Goal: Information Seeking & Learning: Learn about a topic

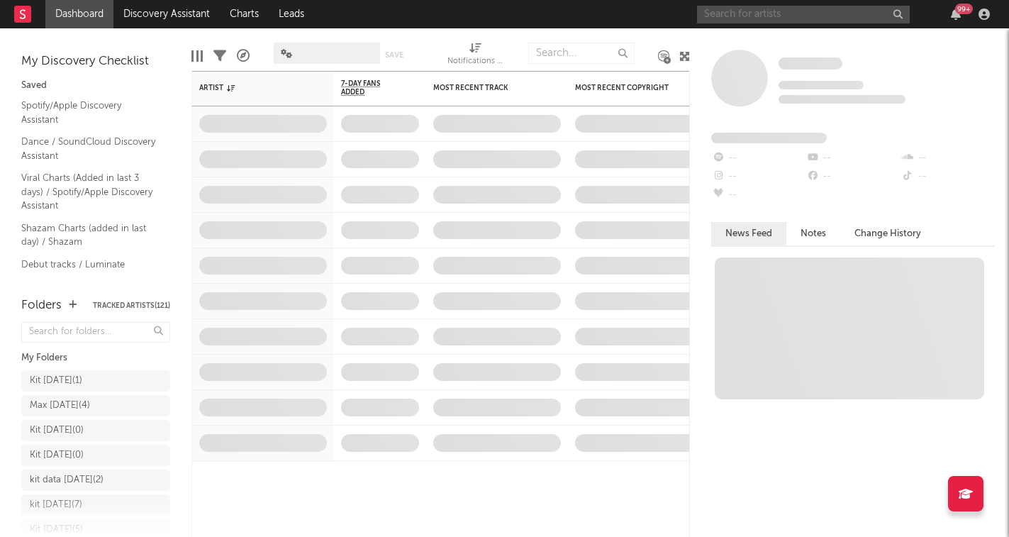
click at [801, 16] on input "text" at bounding box center [803, 15] width 213 height 18
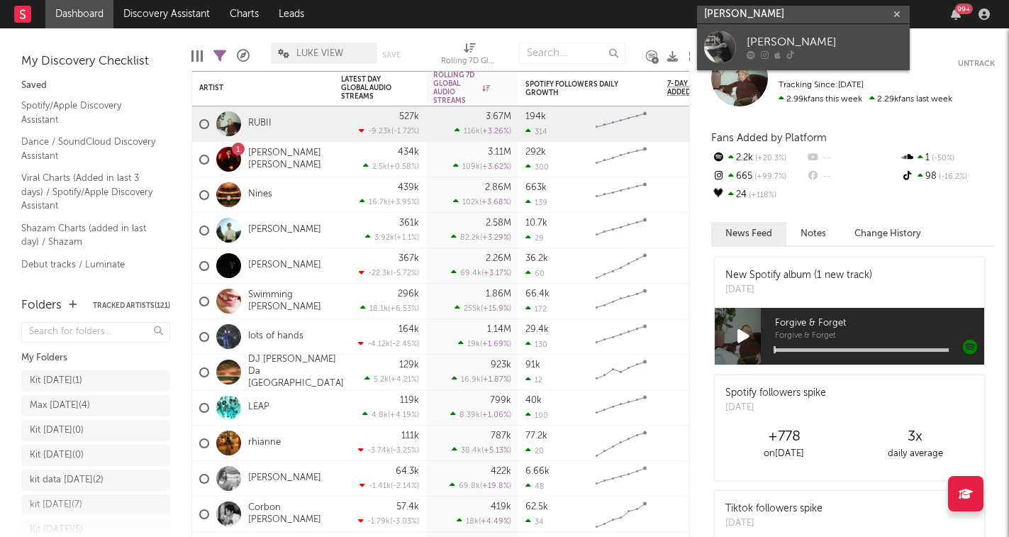
type input "[PERSON_NAME]"
click at [806, 40] on div "[PERSON_NAME]" at bounding box center [825, 42] width 156 height 17
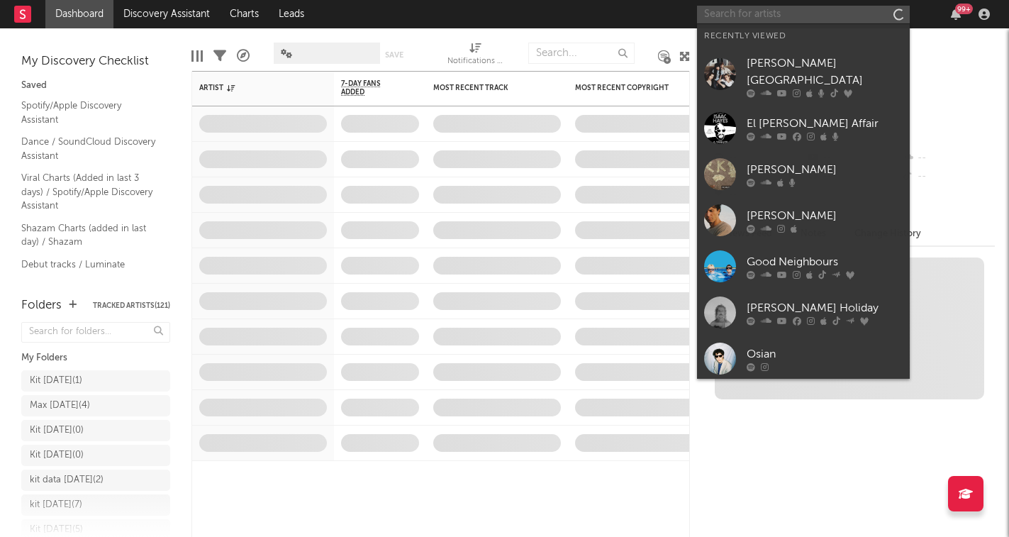
click at [735, 10] on input "text" at bounding box center [803, 15] width 213 height 18
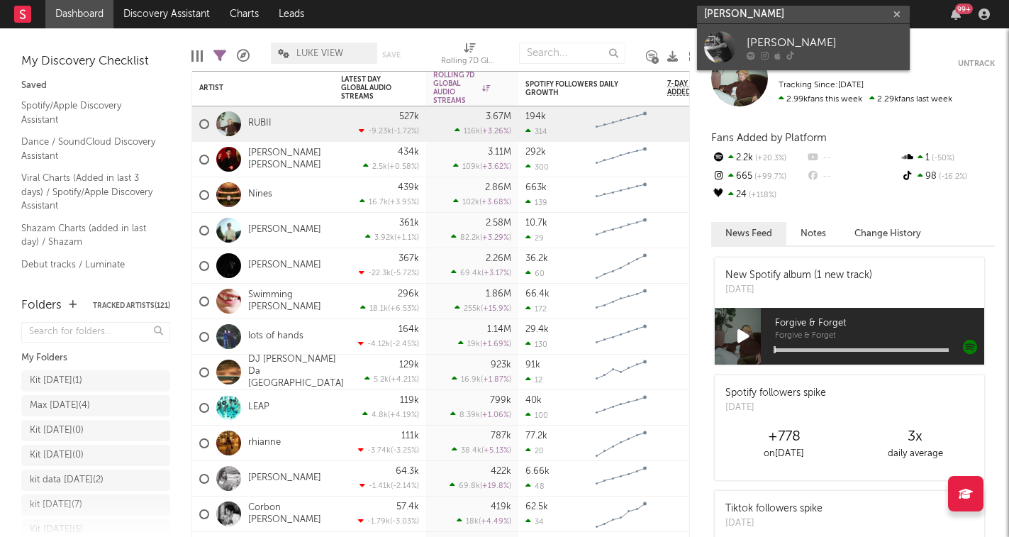
type input "[PERSON_NAME]"
click at [778, 38] on div "[PERSON_NAME]" at bounding box center [825, 42] width 156 height 17
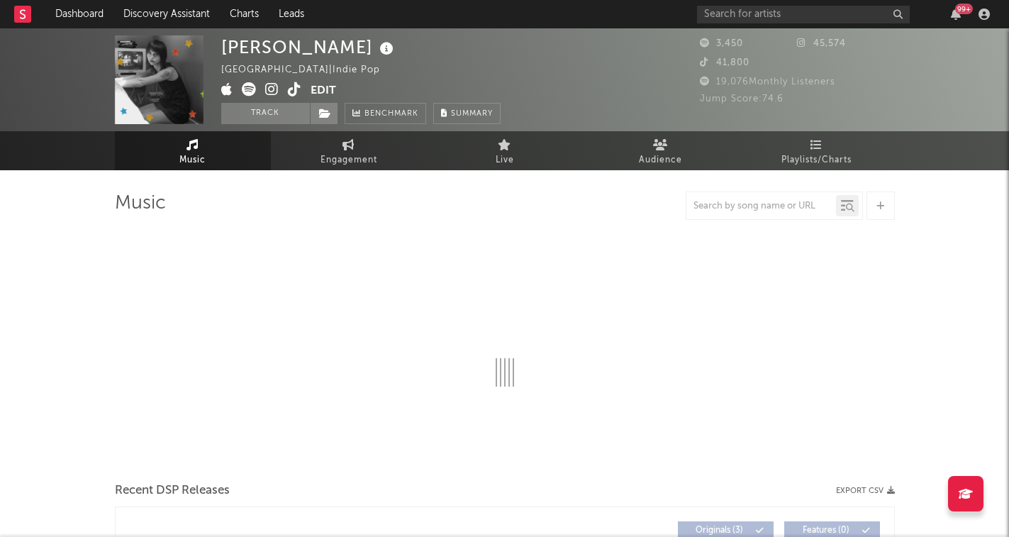
select select "6m"
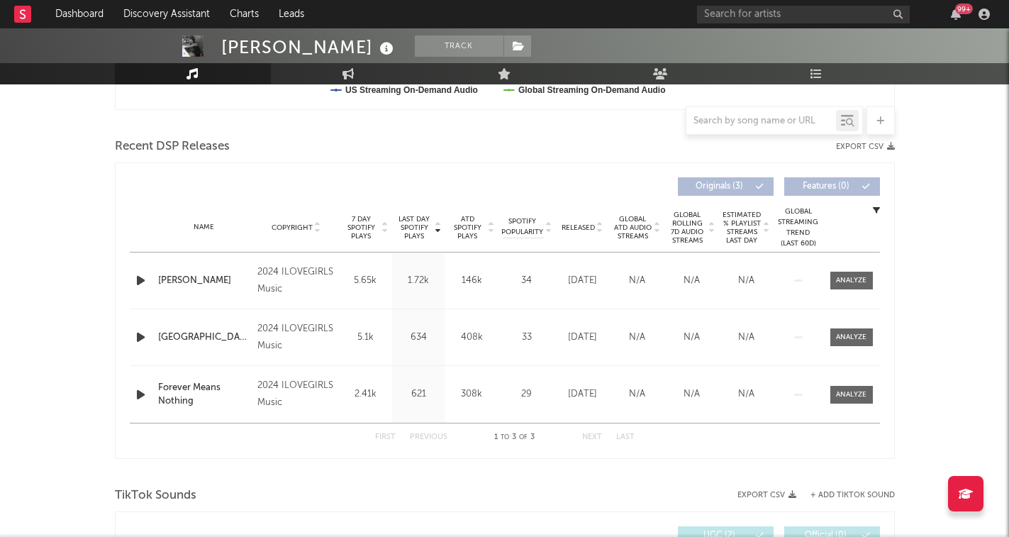
scroll to position [445, 0]
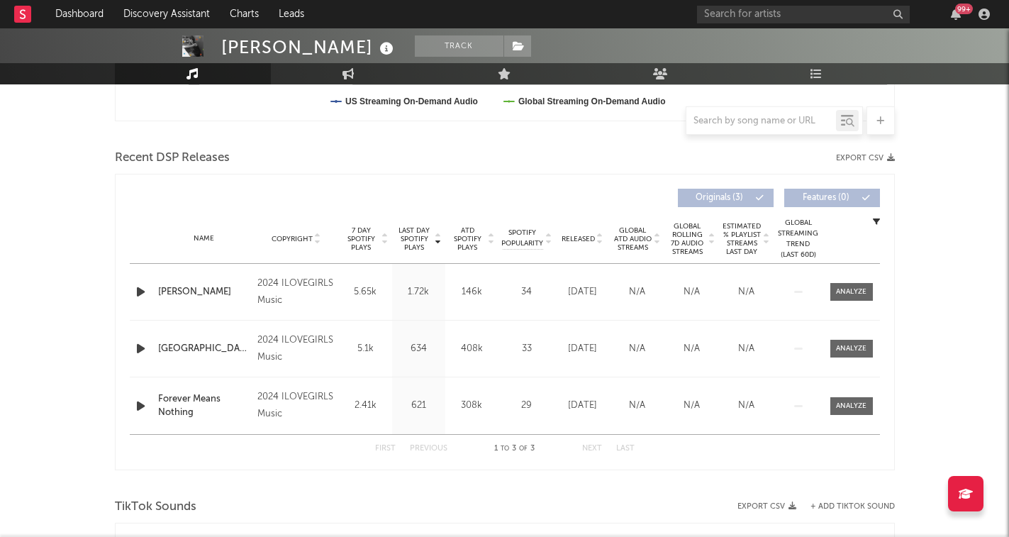
click at [141, 293] on icon "button" at bounding box center [140, 292] width 15 height 18
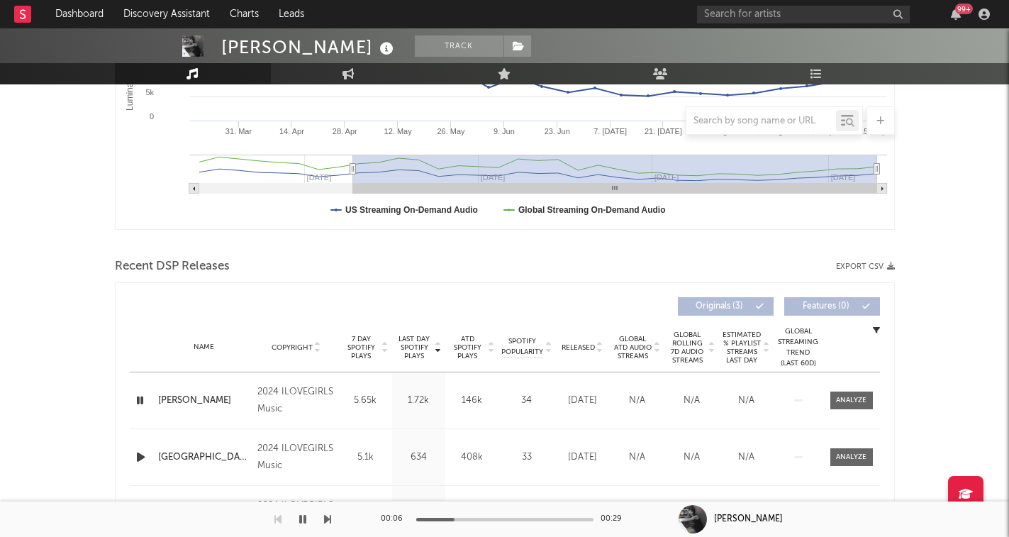
scroll to position [337, 0]
click at [141, 401] on icon "button" at bounding box center [139, 400] width 13 height 18
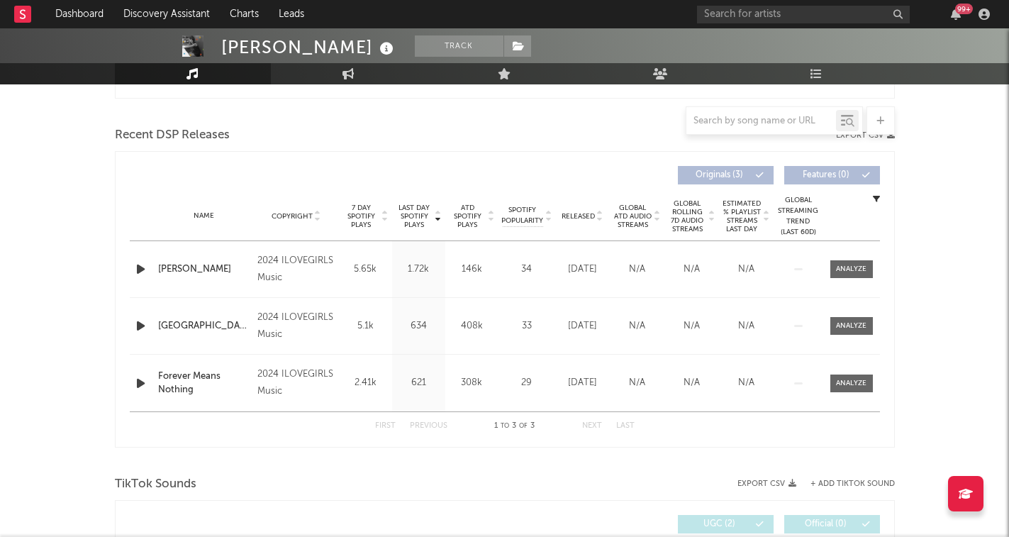
scroll to position [486, 0]
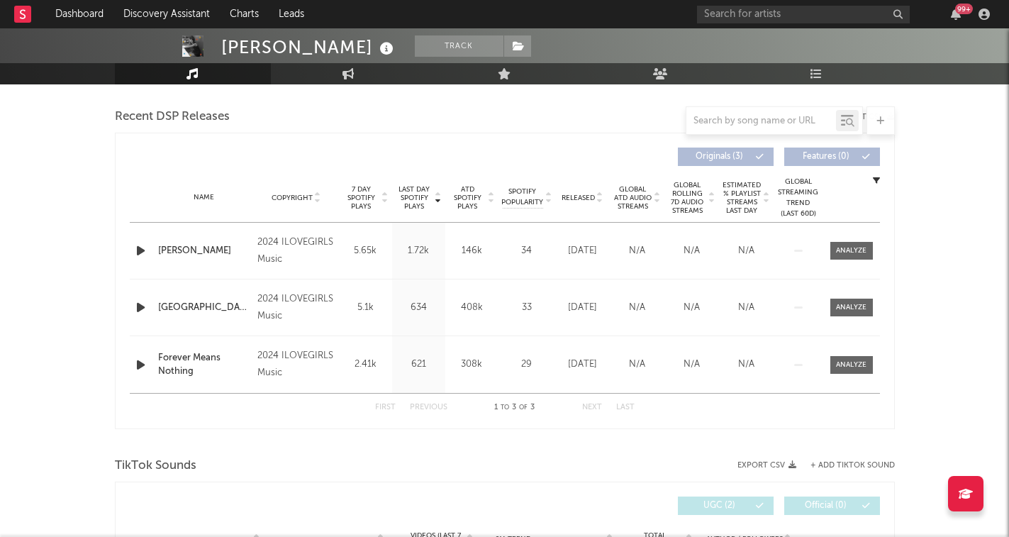
click at [597, 111] on div at bounding box center [505, 120] width 780 height 28
